Goal: Task Accomplishment & Management: Use online tool/utility

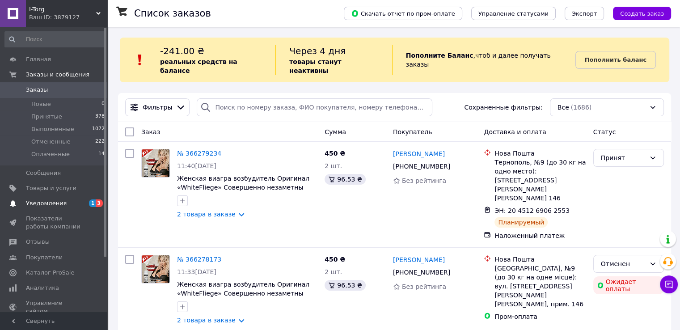
click at [66, 206] on span "Уведомления" at bounding box center [54, 203] width 57 height 8
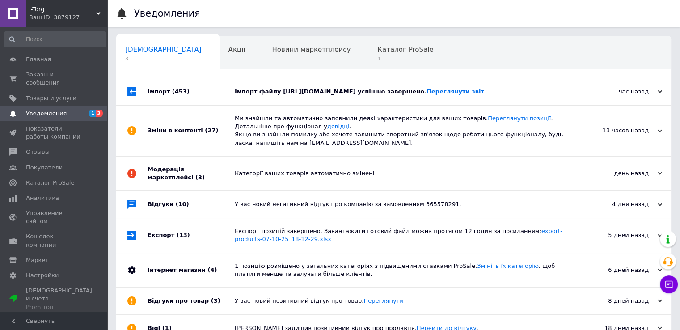
click at [280, 96] on div "Імпорт файлу [URL][DOMAIN_NAME] успішно завершено. Переглянути звіт" at bounding box center [404, 92] width 338 height 8
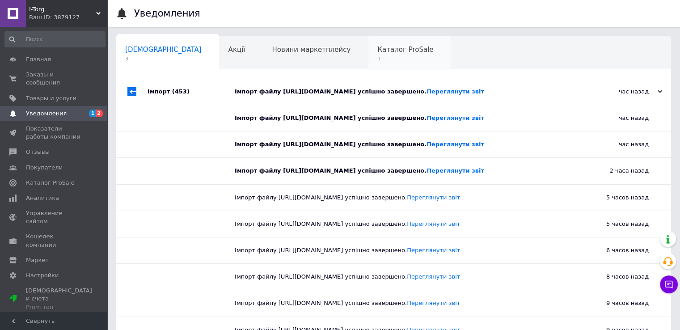
click at [368, 54] on div "Каталог ProSale 1" at bounding box center [409, 53] width 83 height 34
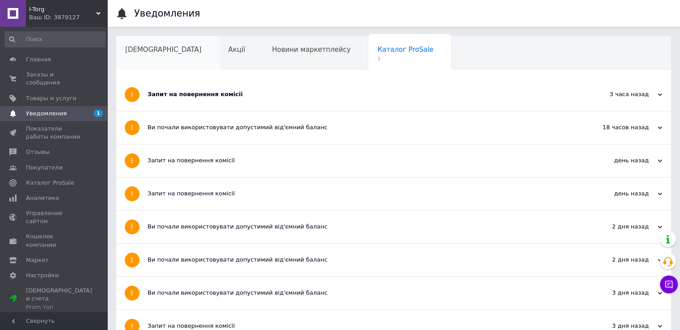
click at [134, 58] on div "[DEMOGRAPHIC_DATA]" at bounding box center [167, 53] width 103 height 34
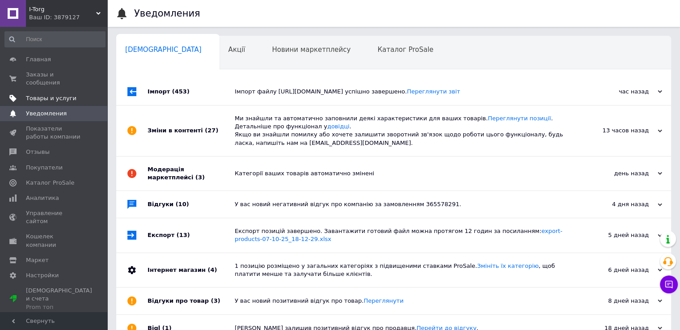
click at [67, 94] on span "Товары и услуги" at bounding box center [51, 98] width 51 height 8
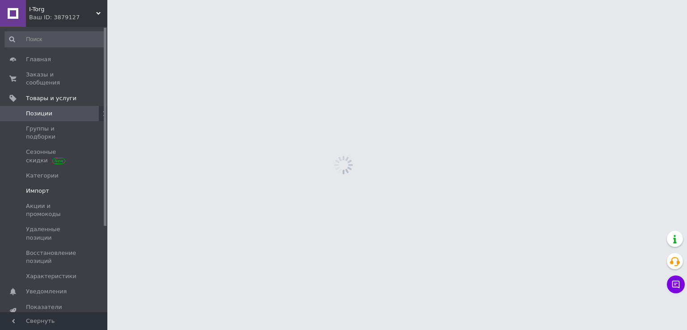
click at [59, 183] on link "Импорт" at bounding box center [55, 190] width 110 height 15
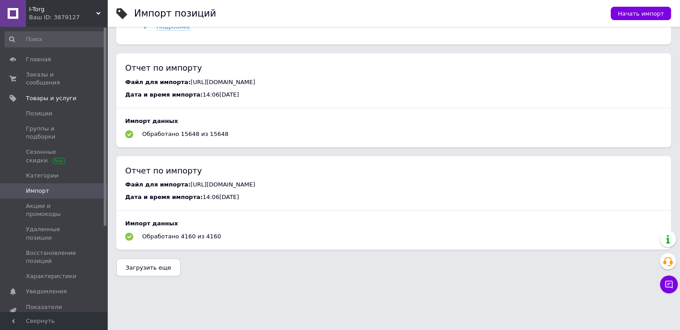
scroll to position [583, 0]
click at [154, 264] on span "Загрузить еще" at bounding box center [149, 267] width 46 height 7
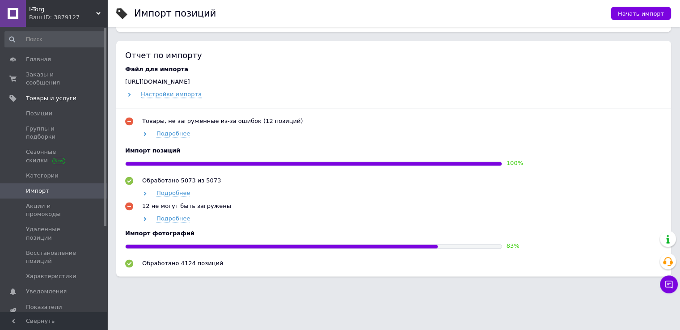
scroll to position [1589, 0]
click at [472, 223] on div "Товары, не загруженные из-за ошибок (12 позиций) Подробнее Импорт позиций 100 %…" at bounding box center [393, 192] width 537 height 151
click at [438, 141] on div "Товары, не загруженные из-за ошибок (12 позиций) Подробнее Импорт позиций 100 %…" at bounding box center [393, 192] width 537 height 151
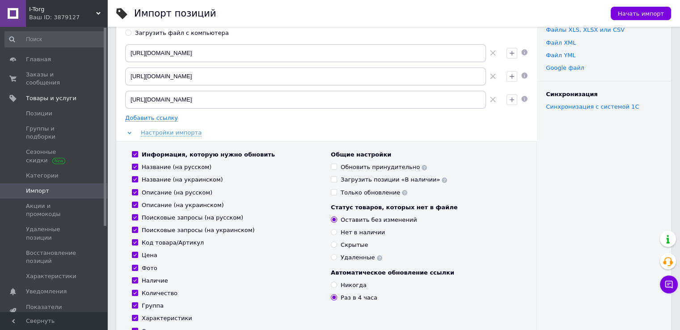
scroll to position [0, 0]
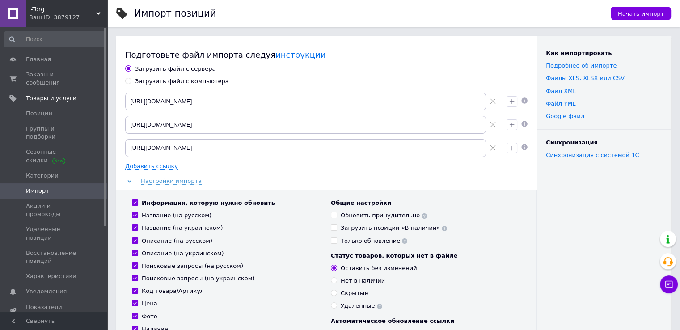
click at [175, 83] on div "Загрузить файл с компьютера" at bounding box center [182, 81] width 94 height 8
click at [131, 83] on input "Загрузить файл с компьютера" at bounding box center [128, 81] width 6 height 6
radio input "true"
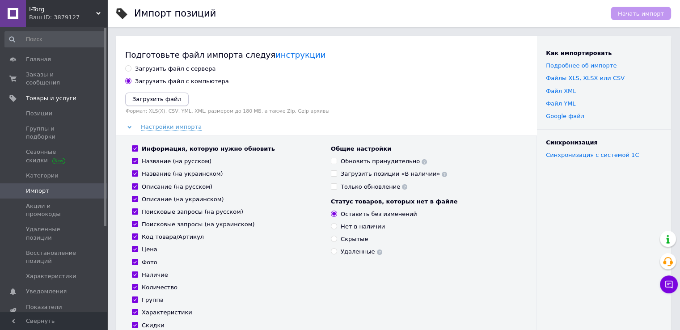
click at [153, 101] on icon "Загрузить файл" at bounding box center [156, 99] width 49 height 7
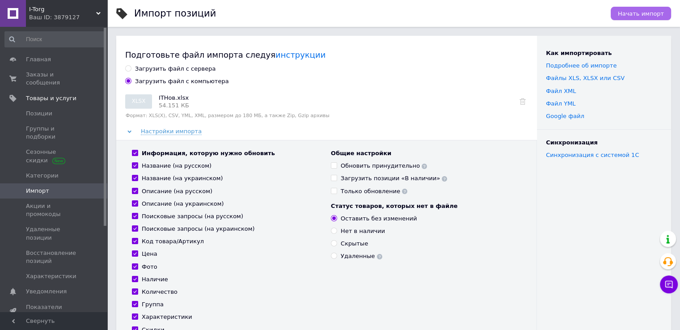
click at [635, 11] on span "Начать импорт" at bounding box center [641, 13] width 46 height 7
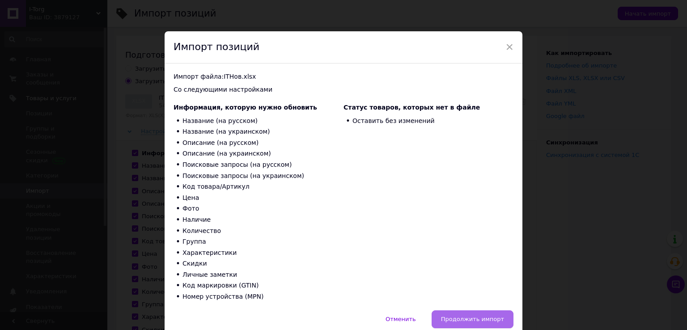
click at [479, 317] on span "Продолжить импорт" at bounding box center [472, 319] width 63 height 7
